Goal: Information Seeking & Learning: Learn about a topic

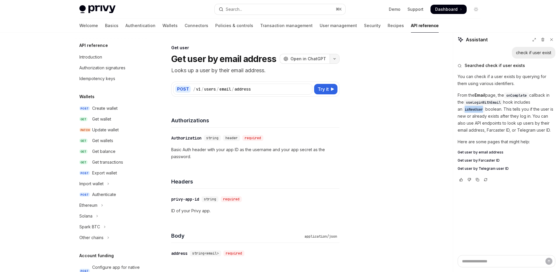
scroll to position [295, 0]
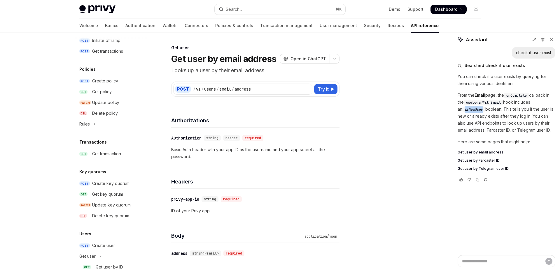
click at [474, 112] on span "isNewUser" at bounding box center [474, 109] width 18 height 5
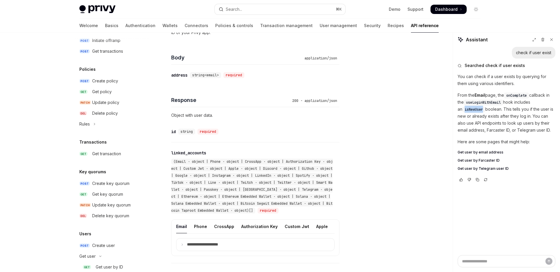
scroll to position [154, 0]
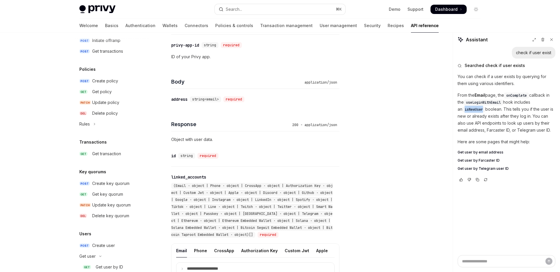
click at [472, 111] on span "isNewUser" at bounding box center [474, 109] width 18 height 5
click at [321, 125] on div "200 - application/json" at bounding box center [315, 125] width 50 height 6
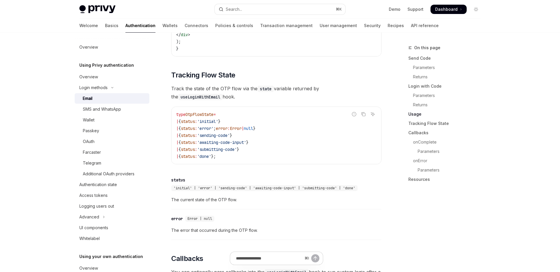
scroll to position [643, 0]
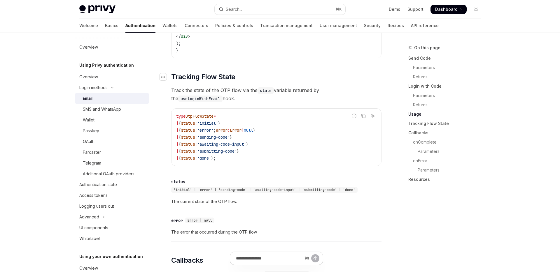
click at [173, 78] on span "Tracking Flow State" at bounding box center [203, 76] width 64 height 9
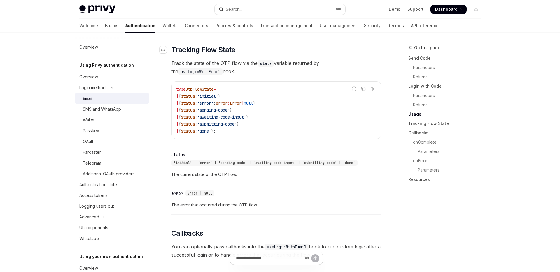
scroll to position [673, 0]
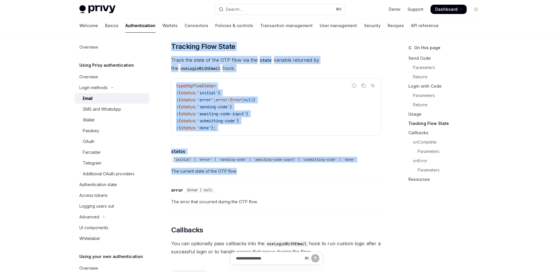
drag, startPoint x: 172, startPoint y: 49, endPoint x: 244, endPoint y: 176, distance: 146.1
click at [244, 176] on div "To authenticate your users with a one-time passcode (OTP) sent to their email a…" at bounding box center [276, 96] width 210 height 1194
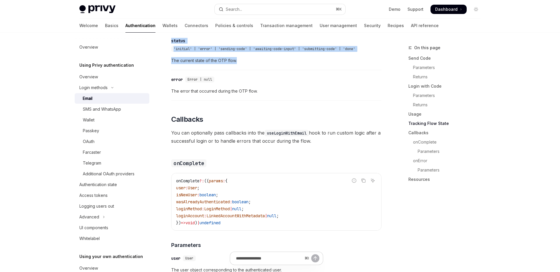
scroll to position [787, 0]
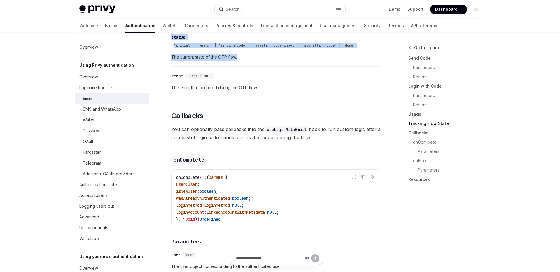
drag, startPoint x: 172, startPoint y: 117, endPoint x: 257, endPoint y: 226, distance: 138.0
copy div "Callbacks You can optionally pass callbacks into the useLoginWithEmail hook to …"
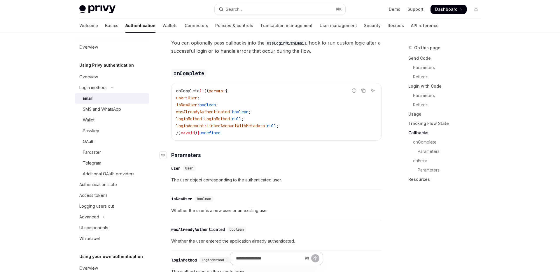
scroll to position [870, 0]
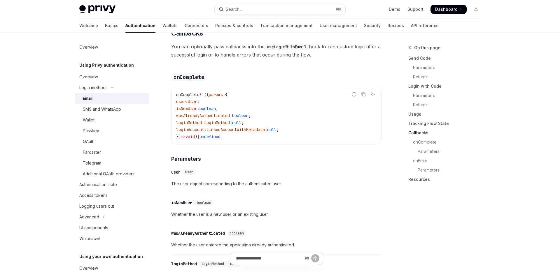
drag, startPoint x: 176, startPoint y: 97, endPoint x: 239, endPoint y: 143, distance: 78.6
click at [239, 143] on div "onComplete ?: (( params : { user : User ; isNewUser : boolean ; wasAlreadyAuthe…" at bounding box center [276, 115] width 210 height 57
copy code "onComplete ?: (( params : { user : User ; isNewUser : boolean ; wasAlreadyAuthe…"
click at [173, 202] on div "isNewUser" at bounding box center [181, 203] width 21 height 6
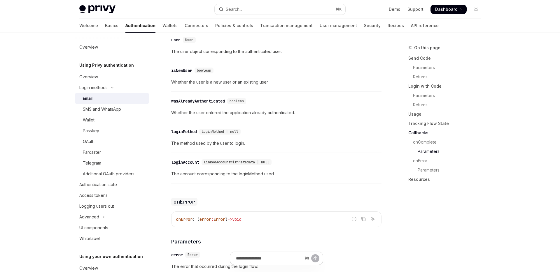
scroll to position [995, 0]
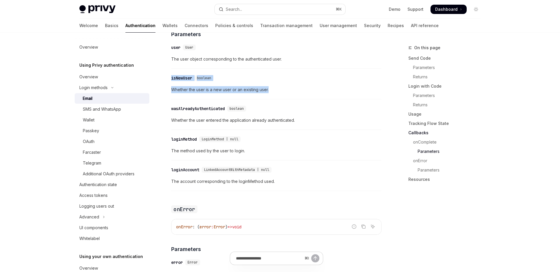
drag, startPoint x: 272, startPoint y: 92, endPoint x: 169, endPoint y: 83, distance: 103.4
copy div "isNewUser boolean Whether the user is a new user or an existing user."
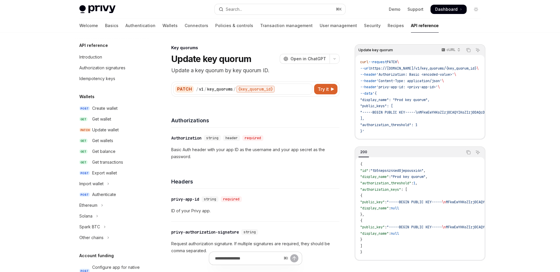
scroll to position [78, 0]
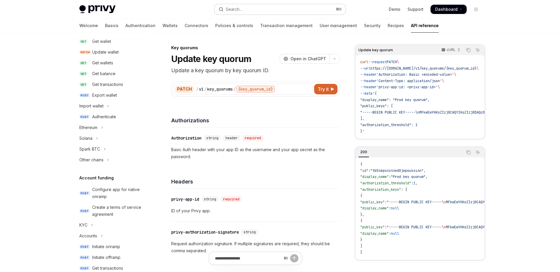
click at [253, 4] on button "Search... ⌘ K" at bounding box center [280, 9] width 131 height 10
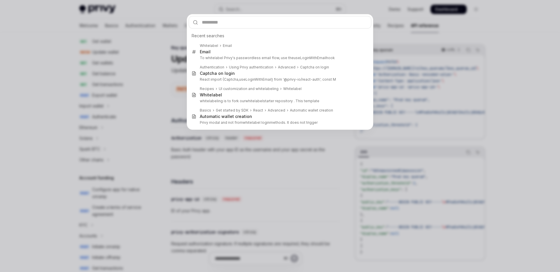
type input "**********"
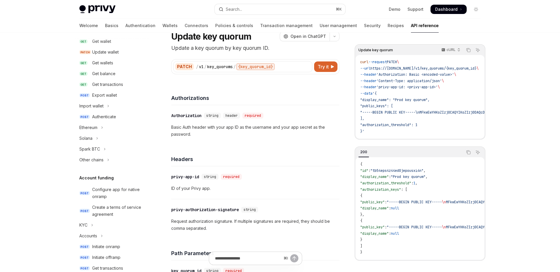
scroll to position [0, 0]
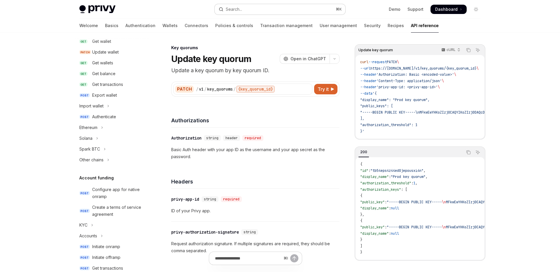
click at [252, 10] on button "Search... ⌘ K" at bounding box center [280, 9] width 131 height 10
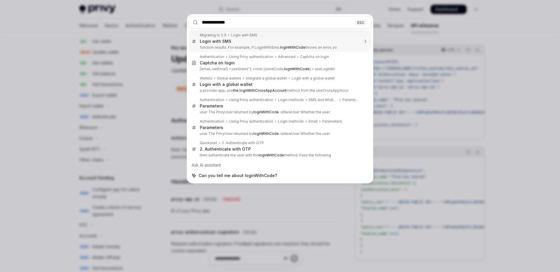
type input "**********"
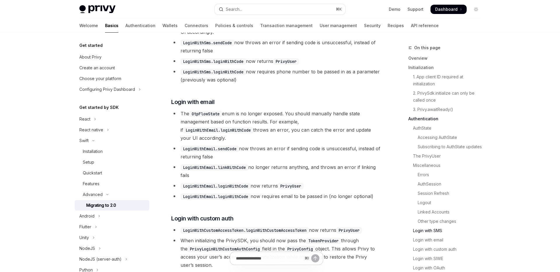
scroll to position [1391, 0]
click at [200, 107] on span "Login with email" at bounding box center [192, 103] width 43 height 8
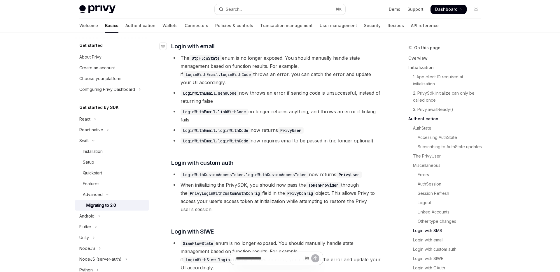
scroll to position [1450, 0]
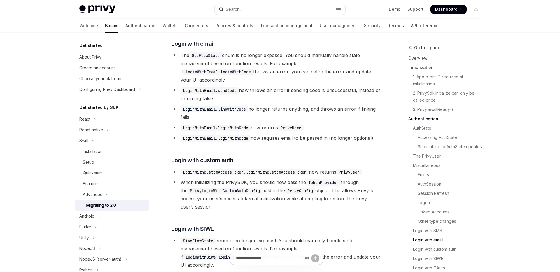
click at [230, 125] on code "LoginWithEmail.loginWithCode" at bounding box center [216, 128] width 70 height 6
click at [294, 12] on button "Search... ⌘ K" at bounding box center [280, 9] width 131 height 10
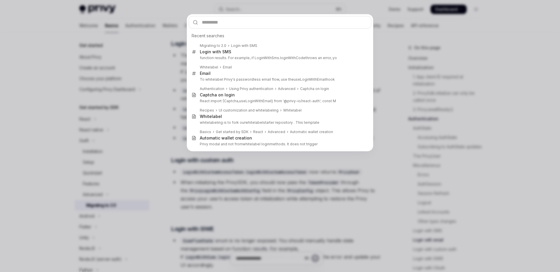
type input "**********"
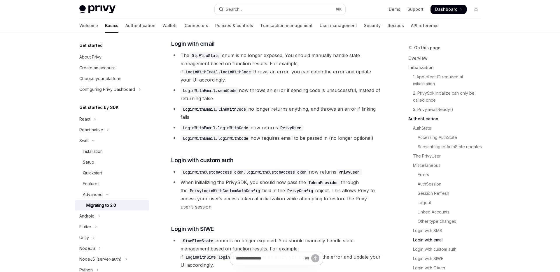
type textarea "*"
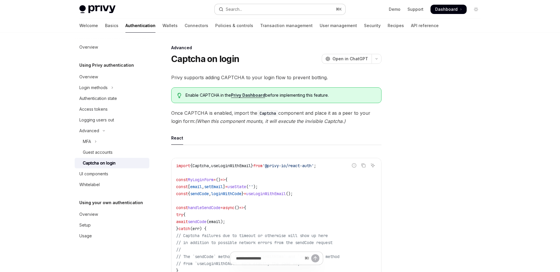
click at [286, 10] on button "Search... ⌘ K" at bounding box center [280, 9] width 131 height 10
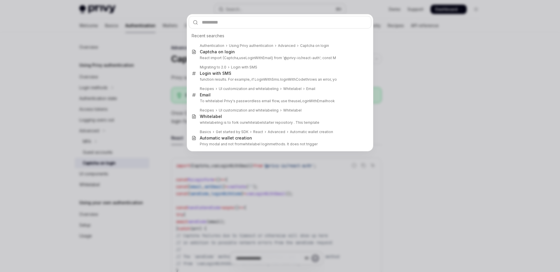
type input "**********"
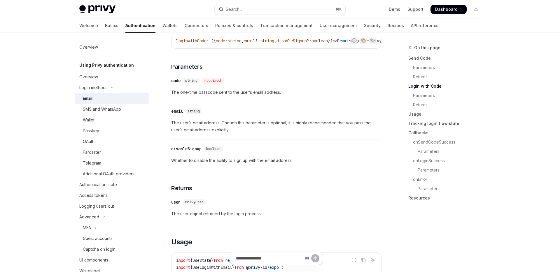
scroll to position [358, 0]
click at [200, 129] on span "The user’s email address. Though this parameter is optional, it is highly recom…" at bounding box center [276, 126] width 210 height 14
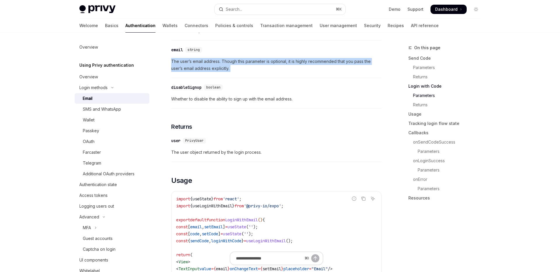
scroll to position [430, 0]
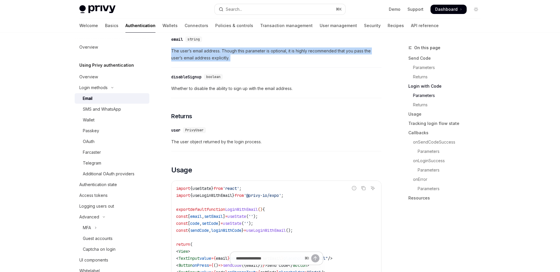
click at [208, 144] on span "The user object returned by the login process." at bounding box center [276, 142] width 210 height 7
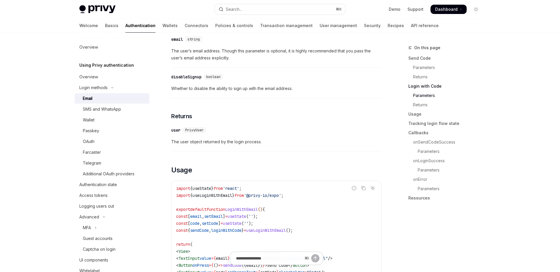
click at [208, 144] on span "The user object returned by the login process." at bounding box center [276, 142] width 210 height 7
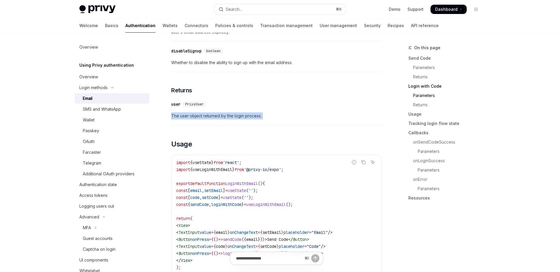
scroll to position [457, 0]
click at [229, 115] on span "The user object returned by the login process." at bounding box center [276, 115] width 210 height 7
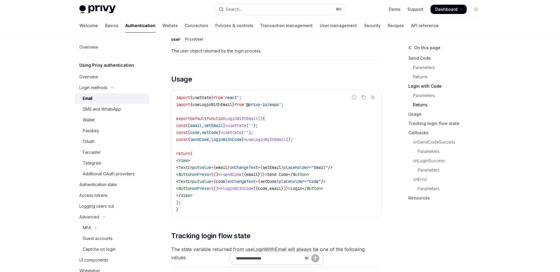
scroll to position [543, 0]
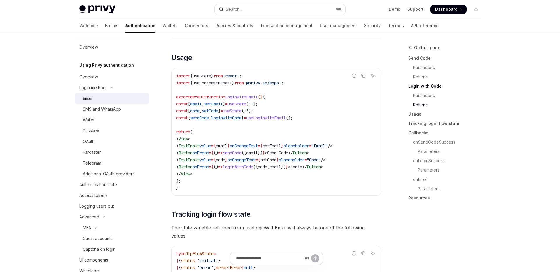
click at [244, 120] on span "}" at bounding box center [242, 117] width 2 height 5
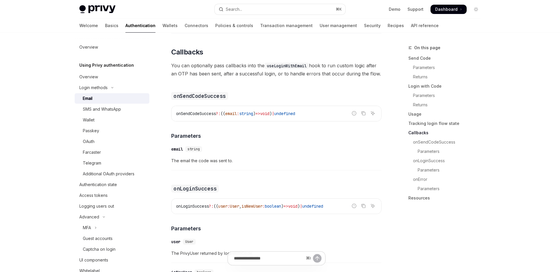
scroll to position [888, 0]
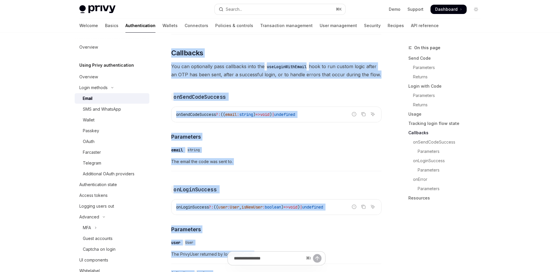
drag, startPoint x: 175, startPoint y: 36, endPoint x: 256, endPoint y: 256, distance: 234.0
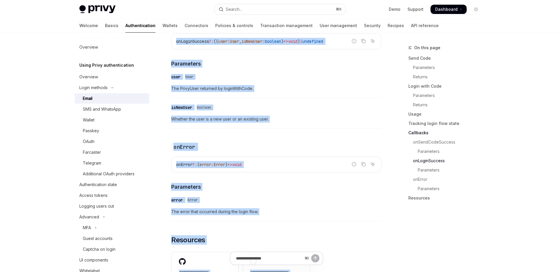
scroll to position [1055, 0]
click at [266, 208] on span "The error that occurred during the login flow." at bounding box center [276, 211] width 210 height 7
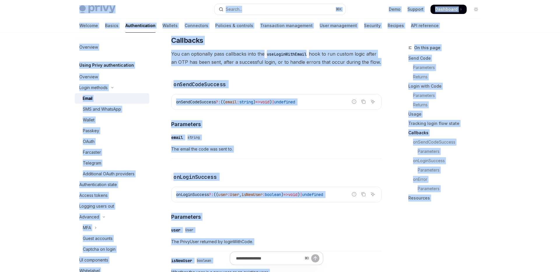
scroll to position [890, 0]
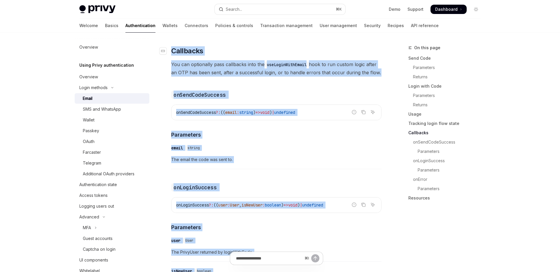
drag, startPoint x: 272, startPoint y: 206, endPoint x: 173, endPoint y: 46, distance: 187.9
copy div "Callbacks You can optionally pass callbacks into the useLoginWithEmail hook to …"
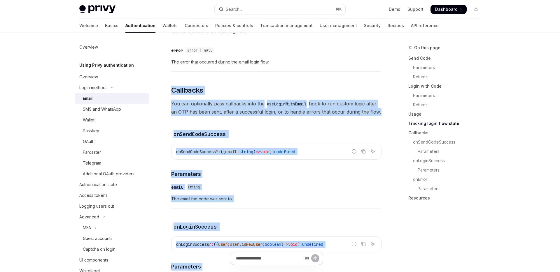
scroll to position [851, 0]
click at [204, 195] on span "The email the code was sent to." at bounding box center [276, 198] width 210 height 7
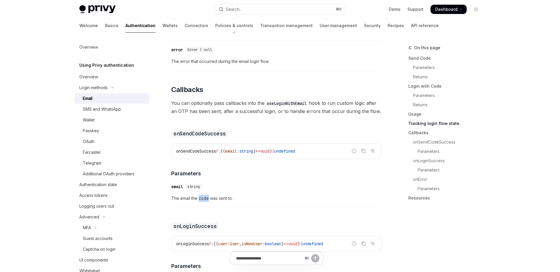
click at [204, 195] on span "The email the code was sent to." at bounding box center [276, 198] width 210 height 7
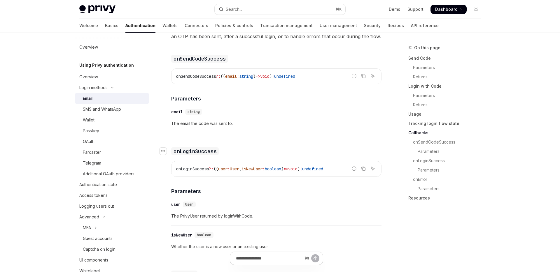
click at [205, 148] on code "onLoginSuccess" at bounding box center [195, 152] width 48 height 8
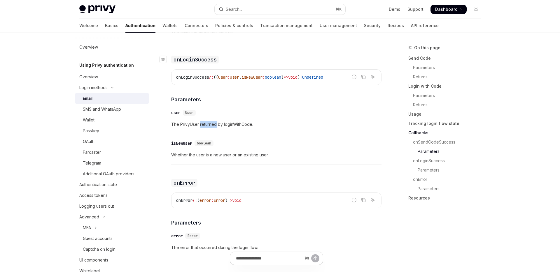
scroll to position [1023, 0]
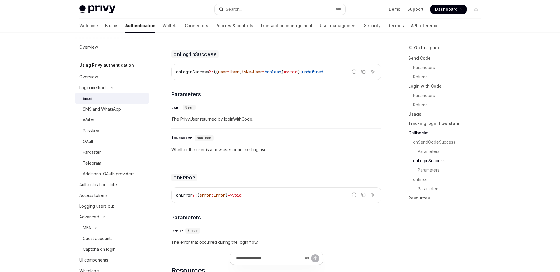
click at [224, 116] on span "The PrivyUser returned by loginWithCode." at bounding box center [276, 119] width 210 height 7
drag, startPoint x: 221, startPoint y: 48, endPoint x: 172, endPoint y: 50, distance: 48.7
click at [172, 50] on h3 "​ onLoginSuccess" at bounding box center [276, 54] width 210 height 8
copy code "onLoginSuccess"
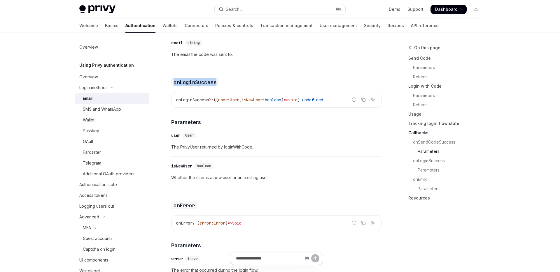
scroll to position [996, 0]
click at [231, 143] on span "The PrivyUser returned by loginWithCode." at bounding box center [276, 146] width 210 height 7
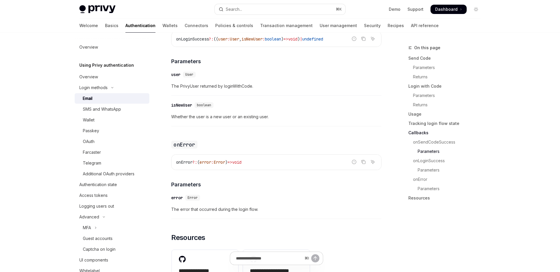
scroll to position [1171, 0]
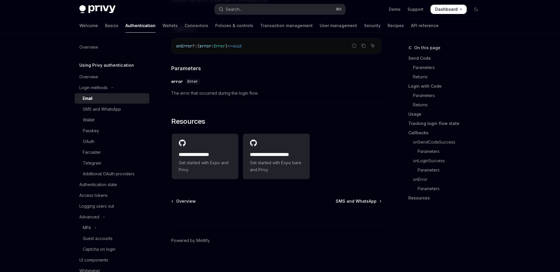
scroll to position [1169, 0]
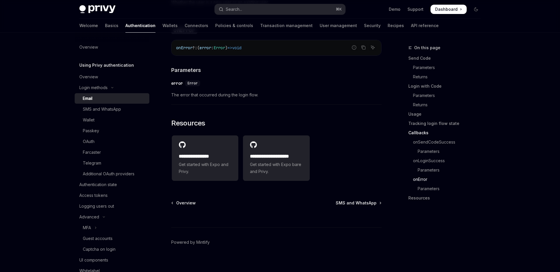
type textarea "*"
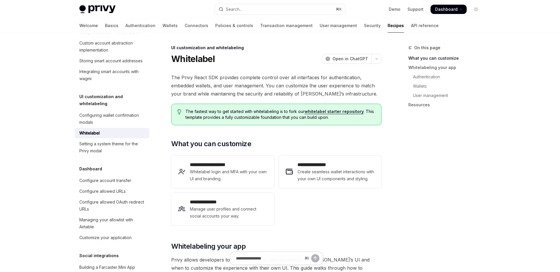
click at [192, 61] on h1 "Whitelabel" at bounding box center [193, 59] width 44 height 10
copy div "Whitelabel OpenAI"
click at [272, 87] on span "The Privy React SDK provides complete control over all interfaces for authentic…" at bounding box center [276, 85] width 210 height 24
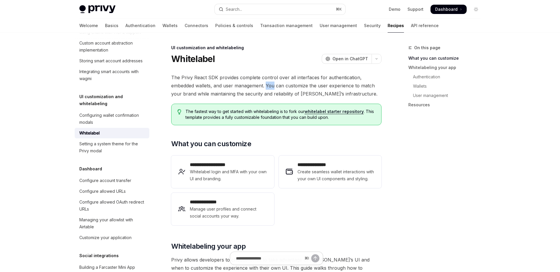
click at [272, 87] on span "The Privy React SDK provides complete control over all interfaces for authentic…" at bounding box center [276, 85] width 210 height 24
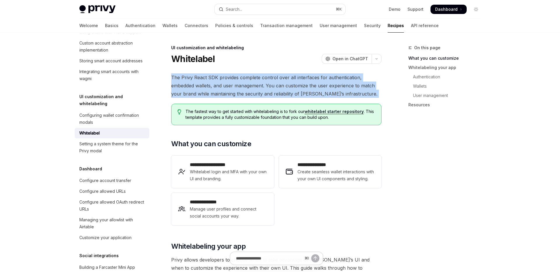
click at [272, 87] on span "The Privy React SDK provides complete control over all interfaces for authentic…" at bounding box center [276, 85] width 210 height 24
copy div "The Privy React SDK provides complete control over all interfaces for authentic…"
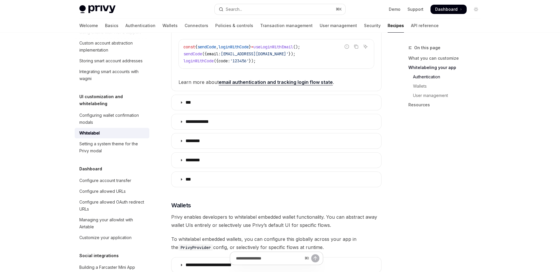
scroll to position [355, 0]
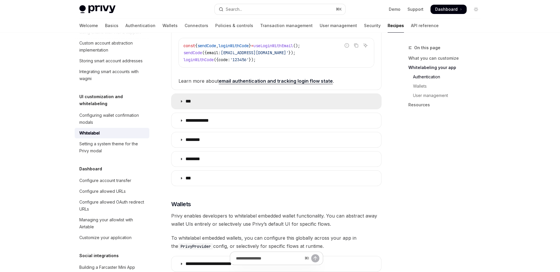
click at [212, 104] on summary "***" at bounding box center [276, 101] width 210 height 15
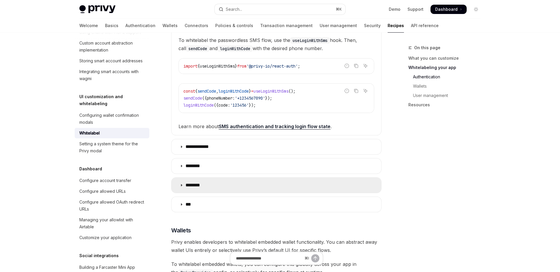
scroll to position [435, 0]
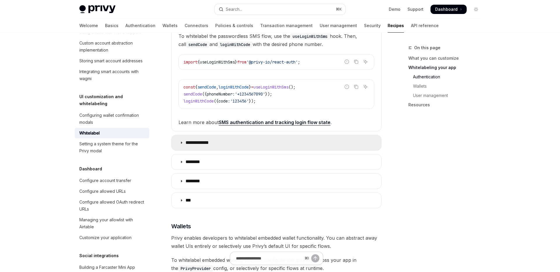
click at [226, 147] on summary "**********" at bounding box center [276, 142] width 210 height 15
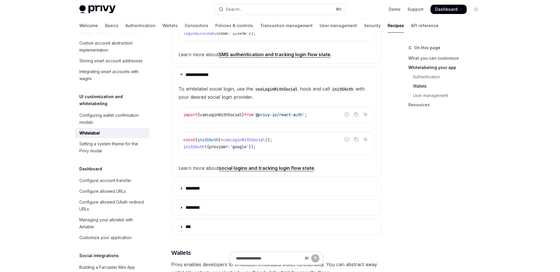
scroll to position [545, 0]
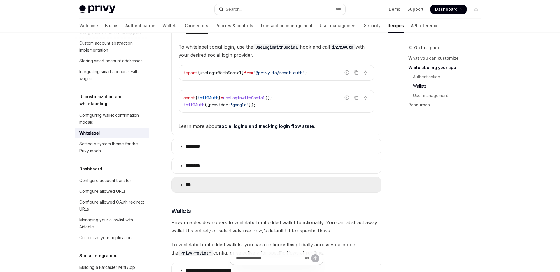
click at [223, 182] on summary "***" at bounding box center [276, 185] width 210 height 15
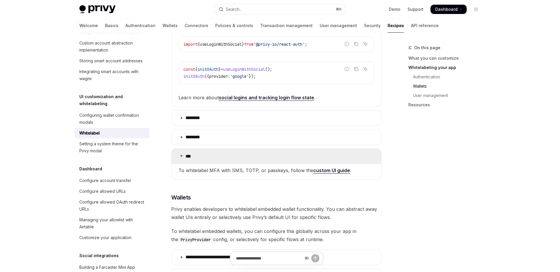
scroll to position [583, 0]
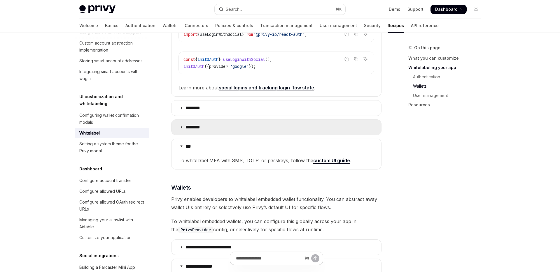
click at [226, 126] on summary "********" at bounding box center [276, 127] width 210 height 15
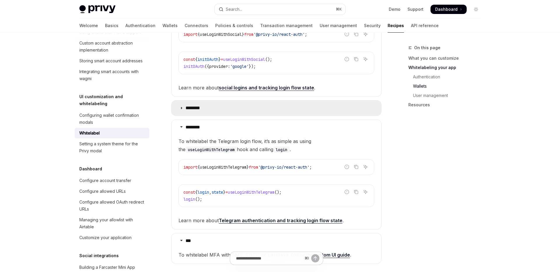
click at [228, 113] on summary "********" at bounding box center [276, 108] width 210 height 15
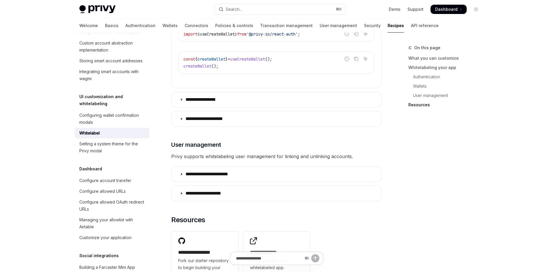
scroll to position [1313, 0]
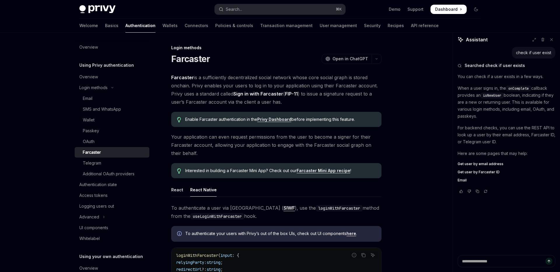
scroll to position [145, 0]
